Goal: Transaction & Acquisition: Purchase product/service

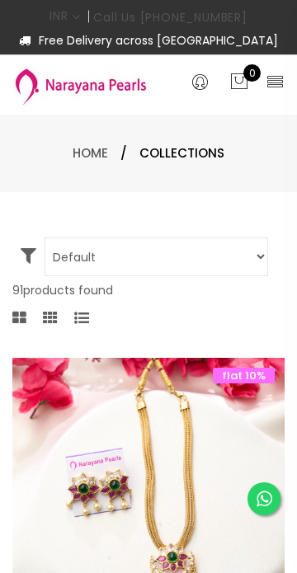
select select "INR"
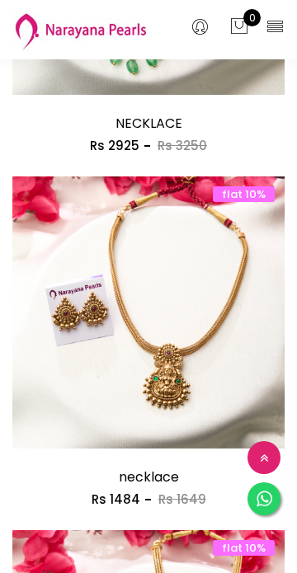
scroll to position [1154, 0]
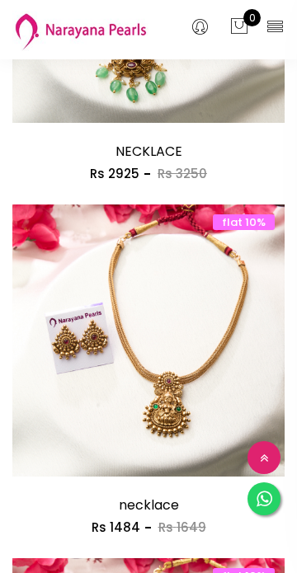
click at [208, 411] on img at bounding box center [148, 357] width 272 height 272
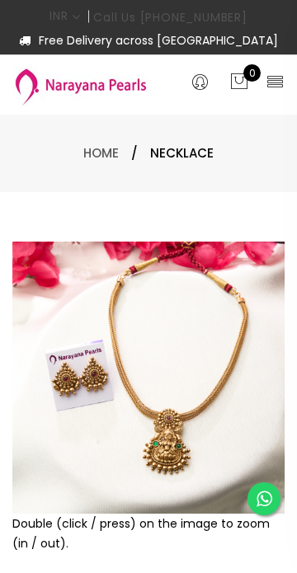
scroll to position [1, 0]
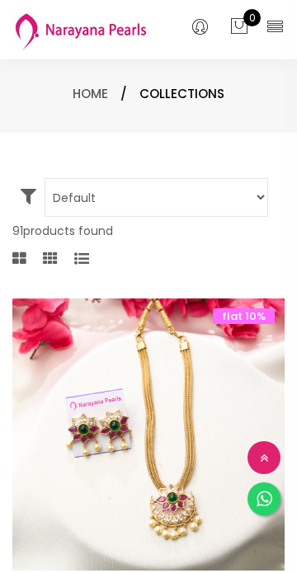
click at [240, 531] on div "Add to cart" at bounding box center [148, 551] width 272 height 40
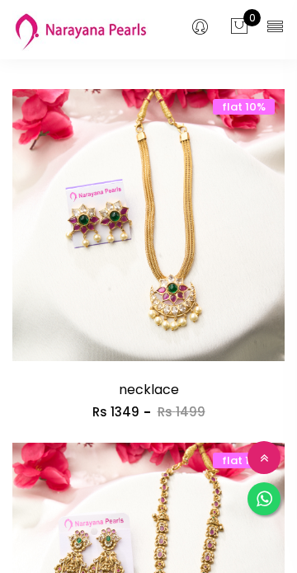
click at [56, 246] on img at bounding box center [148, 241] width 272 height 272
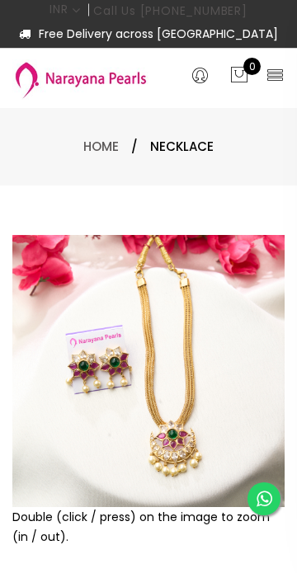
scroll to position [12, 0]
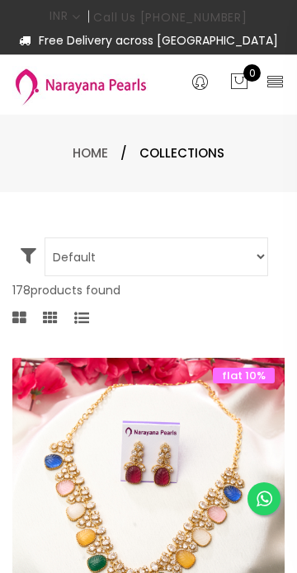
select select "INR"
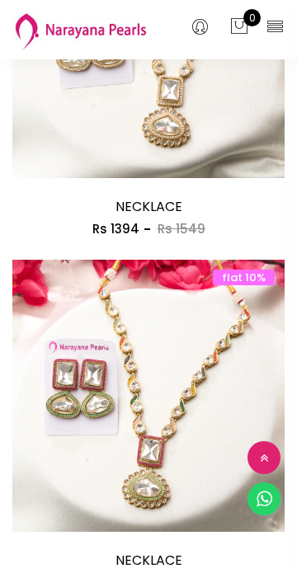
scroll to position [1810, 0]
